Goal: Task Accomplishment & Management: Complete application form

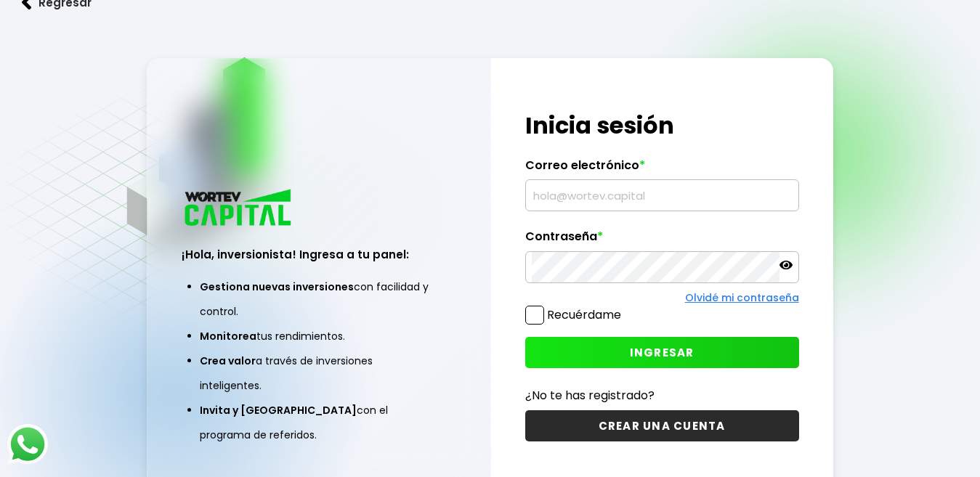
click at [597, 192] on input "text" at bounding box center [662, 195] width 261 height 31
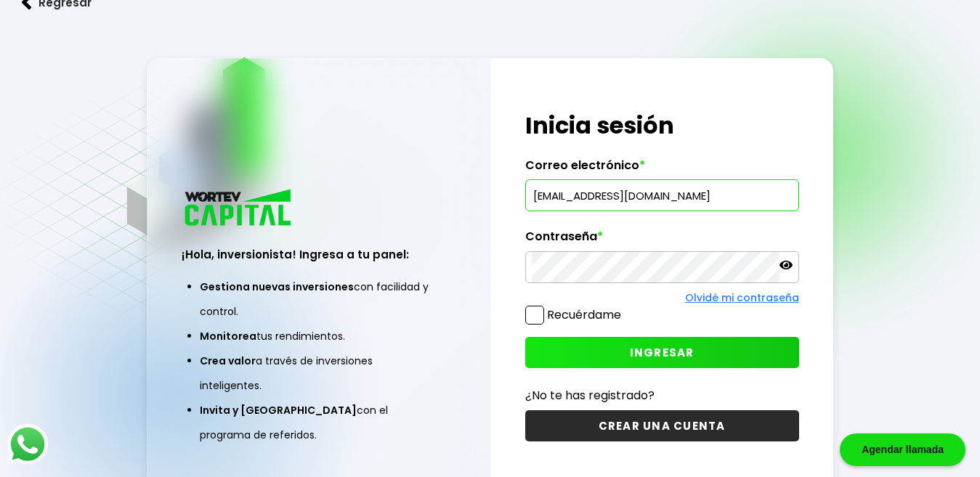
type input "[EMAIL_ADDRESS][DOMAIN_NAME]"
click at [523, 316] on div "¡Hola, inversionista! Ingresa tus credenciales para iniciar sesión Inicia sesió…" at bounding box center [662, 276] width 342 height 436
click at [530, 316] on span at bounding box center [534, 315] width 19 height 19
click at [624, 308] on input "Recuérdame" at bounding box center [624, 308] width 0 height 0
click at [630, 348] on button "INGRESAR" at bounding box center [662, 352] width 274 height 31
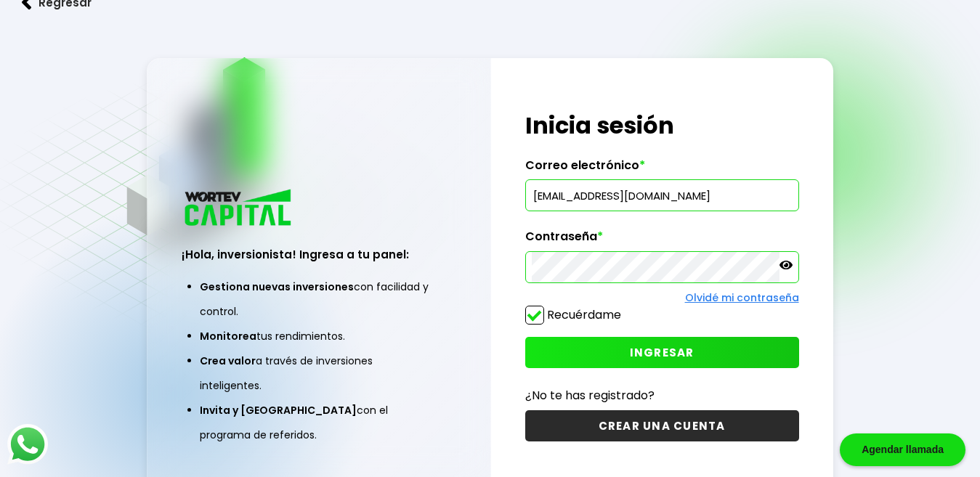
click at [659, 426] on button "CREAR UNA CUENTA" at bounding box center [662, 425] width 274 height 31
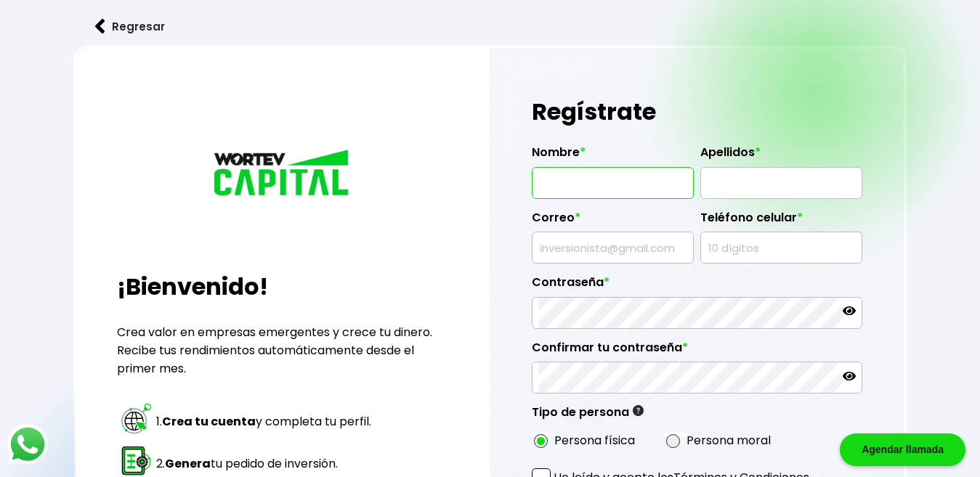
click at [646, 190] on input "text" at bounding box center [612, 183] width 149 height 31
type input "[EMAIL_ADDRESS][DOMAIN_NAME]"
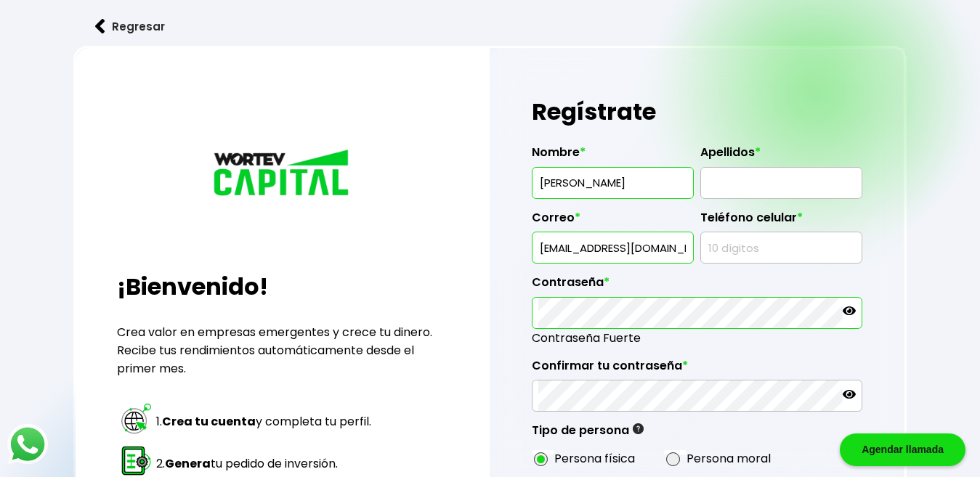
type input "JUAN MANUEL"
click at [729, 187] on input "text" at bounding box center [781, 183] width 149 height 31
type input "RODRIGUEZ ANZA"
type input "4423675585"
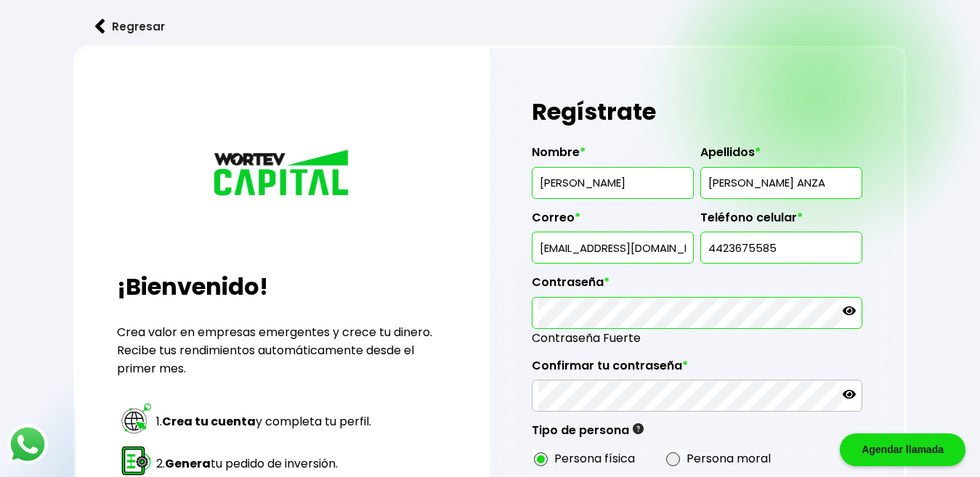
click at [847, 312] on icon at bounding box center [848, 310] width 13 height 9
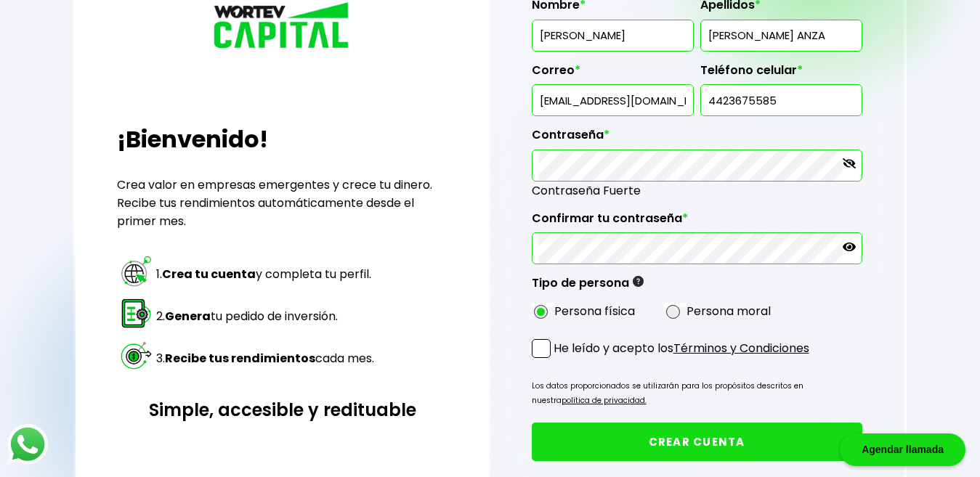
scroll to position [159, 0]
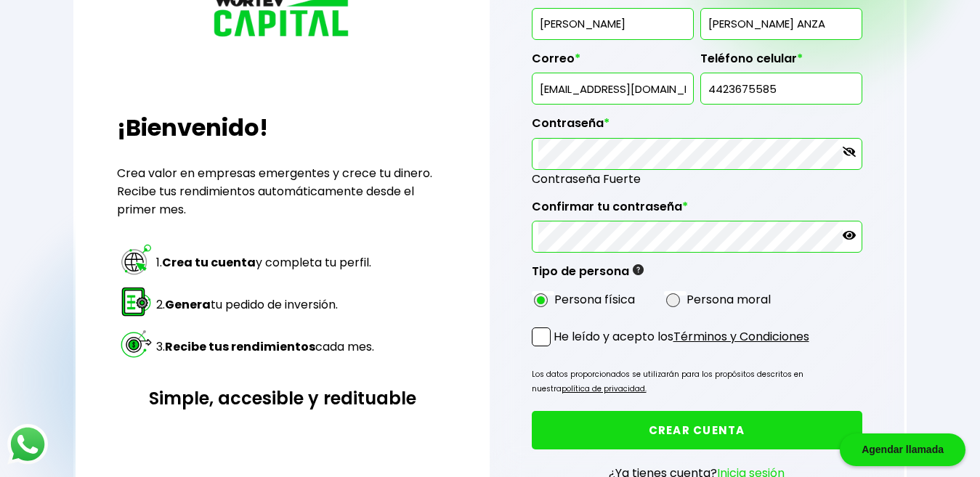
click at [542, 337] on span at bounding box center [541, 337] width 19 height 19
click at [556, 348] on input "He leído y acepto los Términos y Condiciones" at bounding box center [556, 348] width 0 height 0
click at [597, 420] on button "CREAR CUENTA" at bounding box center [697, 430] width 330 height 38
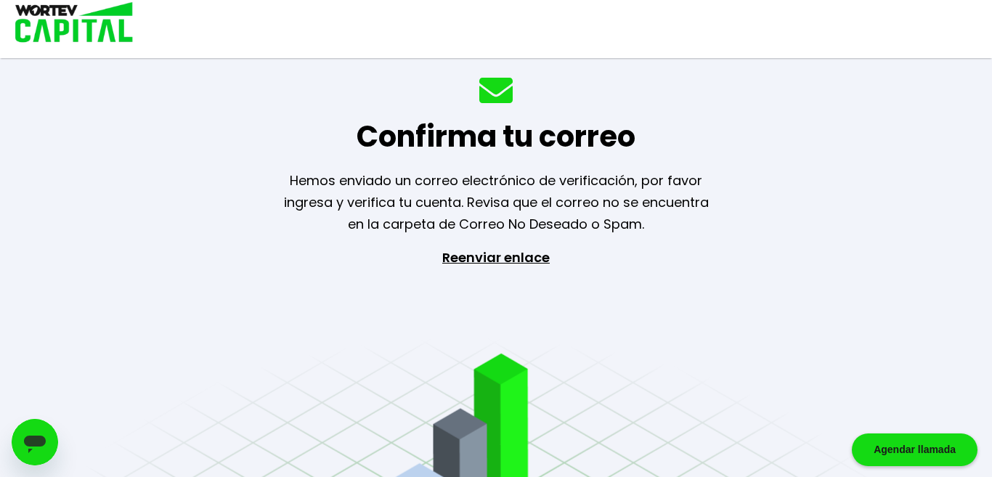
click at [485, 262] on p "Reenviar enlace" at bounding box center [496, 323] width 134 height 153
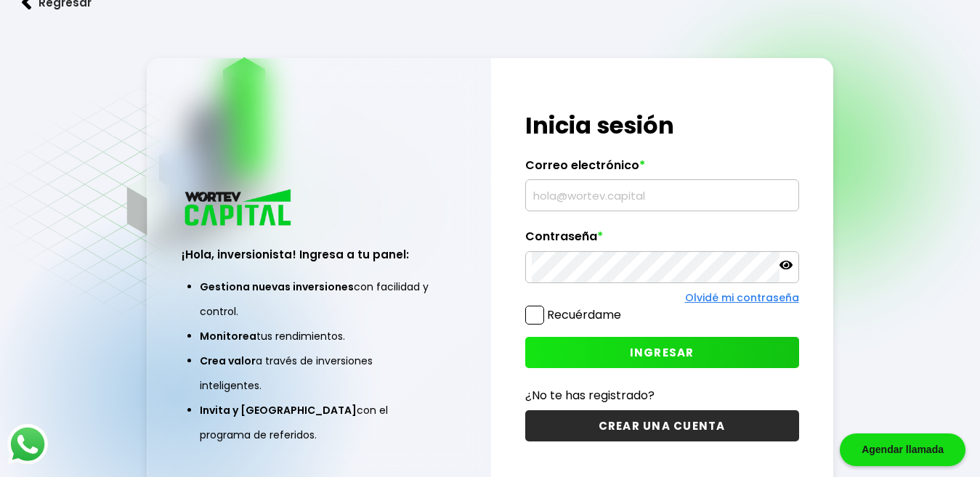
type input "[EMAIL_ADDRESS][DOMAIN_NAME]"
click at [532, 308] on span at bounding box center [534, 315] width 19 height 19
click at [624, 308] on input "Recuérdame" at bounding box center [624, 308] width 0 height 0
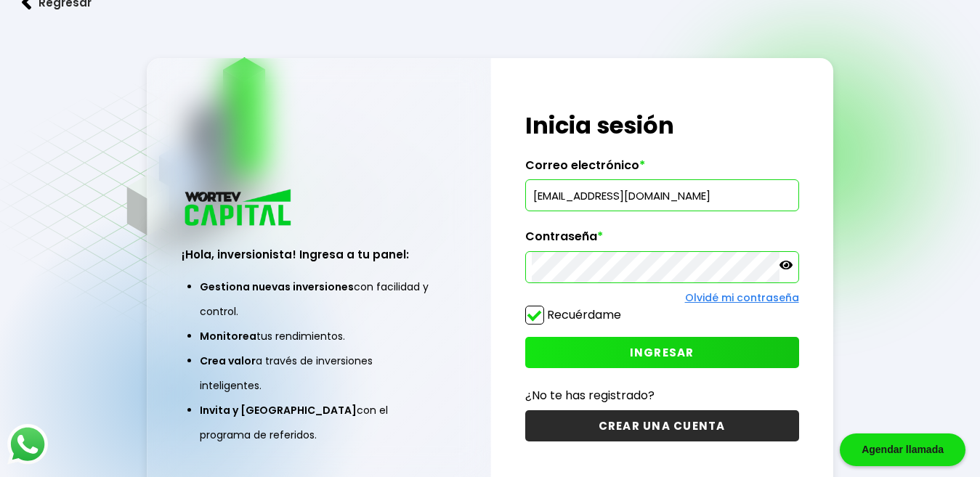
click at [585, 352] on button "INGRESAR" at bounding box center [662, 352] width 274 height 31
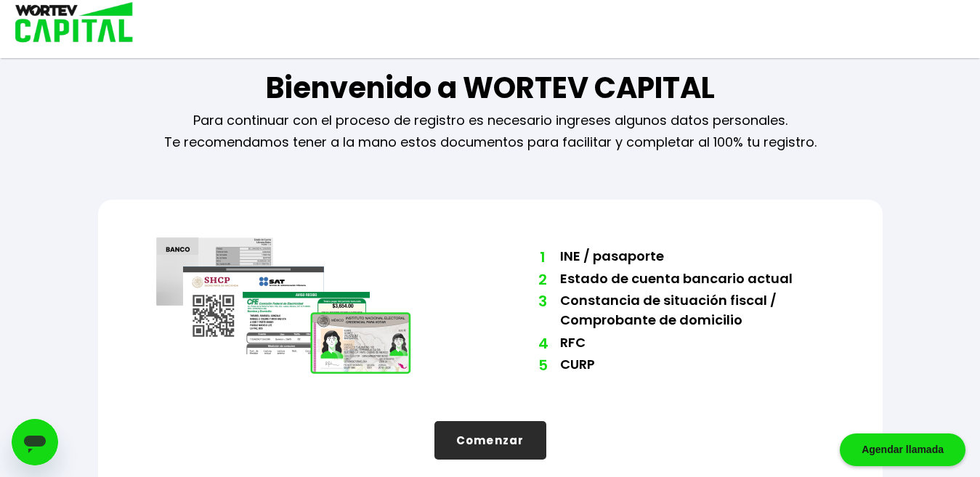
scroll to position [38, 0]
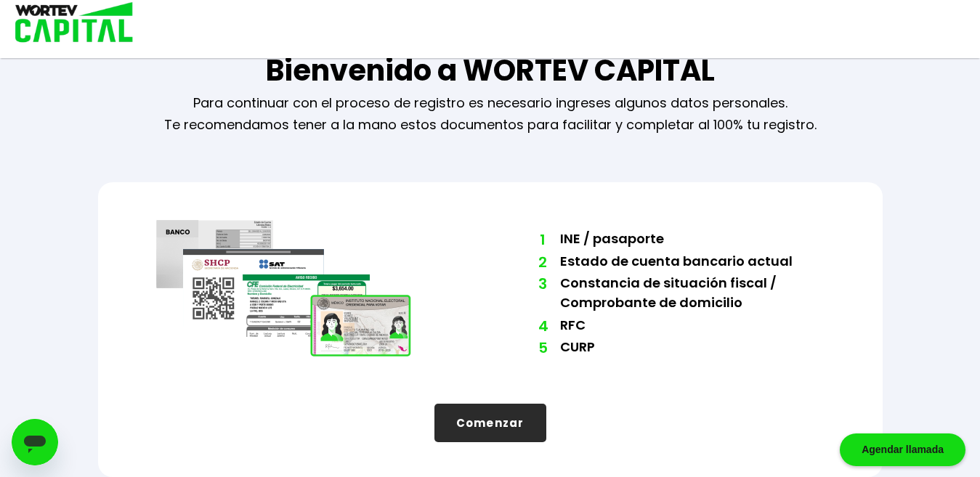
click at [34, 434] on icon "Abrir ventana de mensajería" at bounding box center [35, 442] width 26 height 26
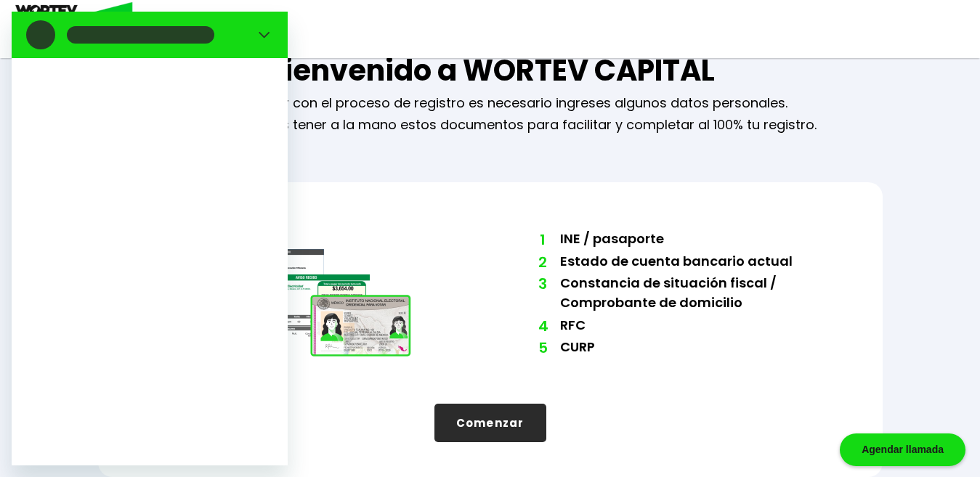
scroll to position [0, 0]
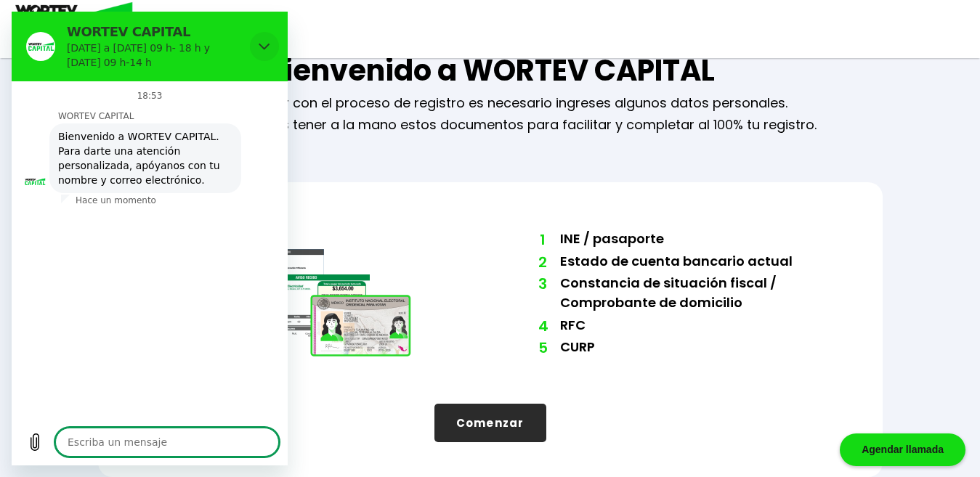
click at [264, 47] on icon "Cerrar" at bounding box center [265, 47] width 12 height 12
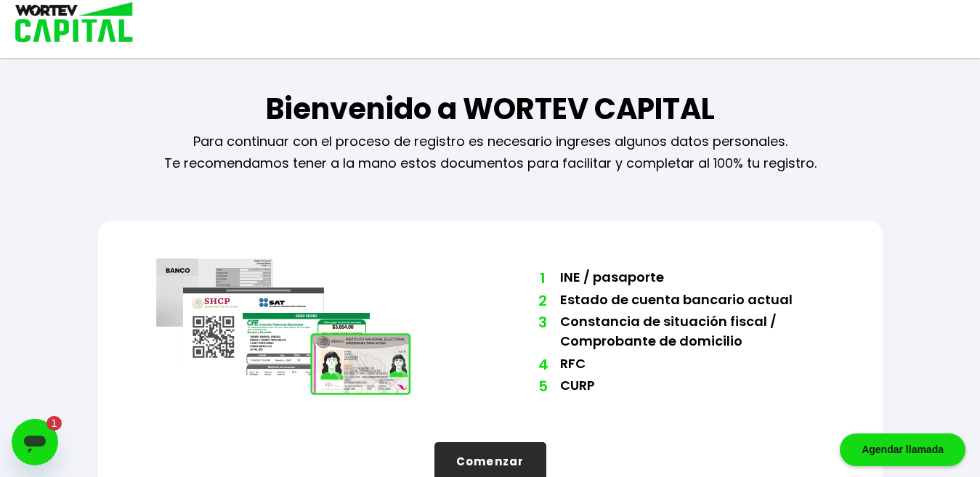
click at [94, 19] on img at bounding box center [69, 23] width 139 height 47
type textarea "x"
